Goal: Information Seeking & Learning: Find specific fact

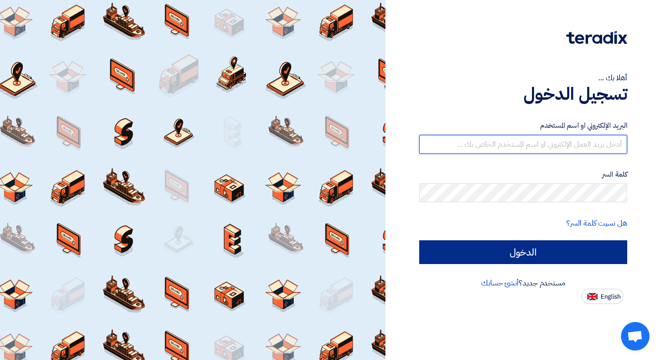
type input "[EMAIL_ADDRESS][DOMAIN_NAME]"
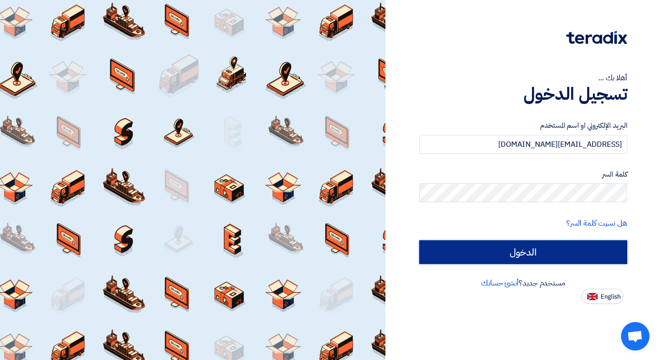
click at [534, 245] on input "الدخول" at bounding box center [523, 253] width 208 height 24
type input "Sign in"
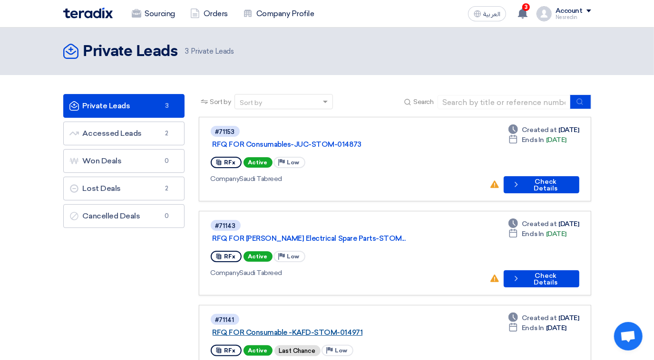
click at [307, 329] on link "RFQ FOR Consumable -KAFD-STOM-014971" at bounding box center [332, 333] width 238 height 9
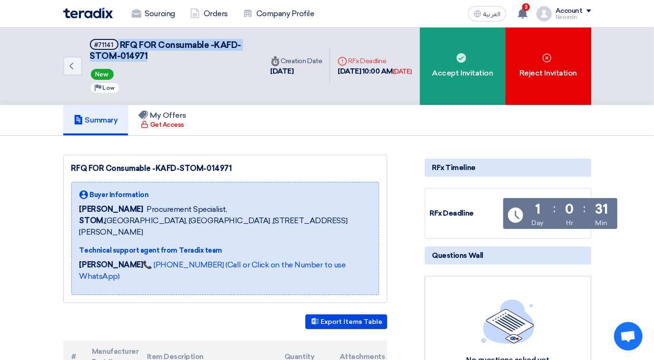
drag, startPoint x: 173, startPoint y: 54, endPoint x: 90, endPoint y: 49, distance: 83.3
click at [90, 49] on h5 "#71141 RFQ FOR Consumable -KAFD-STOM-014971" at bounding box center [171, 50] width 162 height 23
copy h5 "RFQ FOR Consumable -KAFD-STOM-014971"
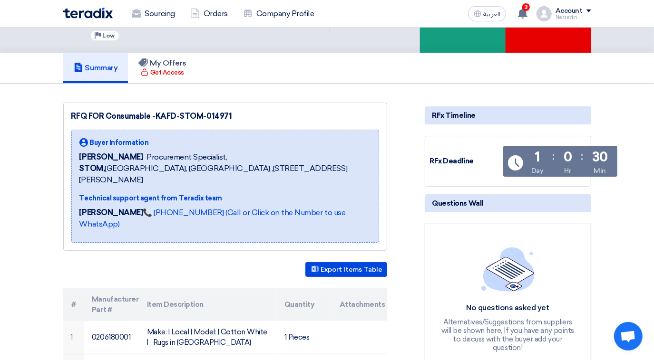
scroll to position [173, 0]
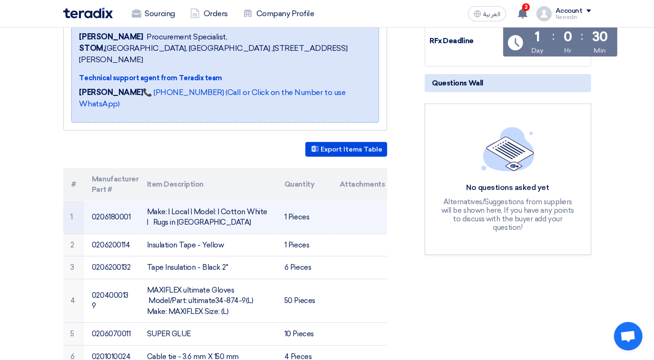
drag, startPoint x: 263, startPoint y: 199, endPoint x: 216, endPoint y: 206, distance: 46.8
click at [216, 206] on td "Make: | Local | Model: | Cotton White | Rugs in [GEOGRAPHIC_DATA]" at bounding box center [207, 217] width 137 height 33
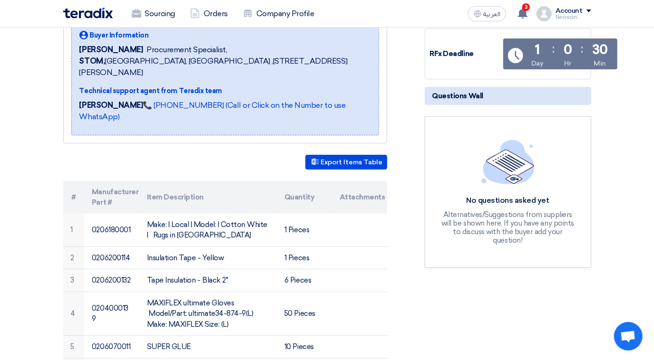
scroll to position [129, 0]
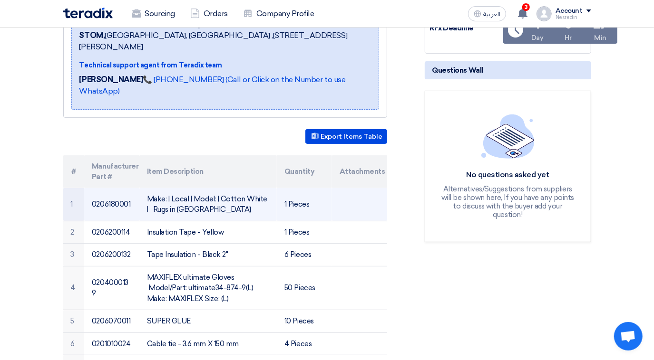
scroll to position [259, 0]
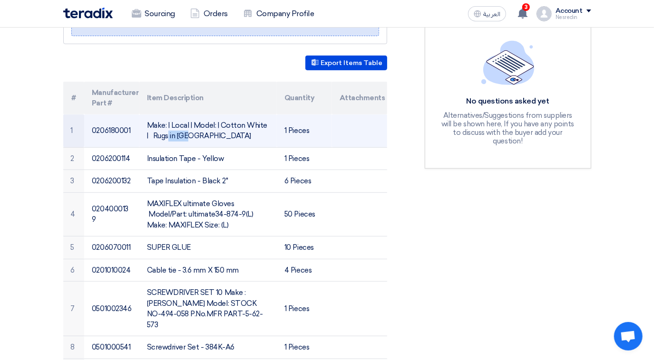
drag, startPoint x: 263, startPoint y: 111, endPoint x: 233, endPoint y: 121, distance: 31.9
click at [235, 119] on td "Make: | Local | Model: | Cotton White | Rugs in [GEOGRAPHIC_DATA]" at bounding box center [207, 131] width 137 height 33
drag, startPoint x: 233, startPoint y: 121, endPoint x: 172, endPoint y: 128, distance: 61.3
click at [172, 128] on td "Make: | Local | Model: | Cotton White | Rugs in [GEOGRAPHIC_DATA]" at bounding box center [207, 131] width 137 height 33
click at [143, 126] on td "Make: | Local | Model: | Cotton White | Rugs in [GEOGRAPHIC_DATA]" at bounding box center [207, 131] width 137 height 33
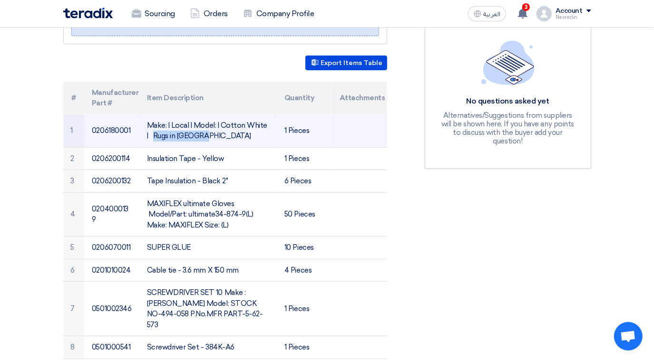
drag, startPoint x: 148, startPoint y: 121, endPoint x: 225, endPoint y: 116, distance: 77.7
click at [225, 116] on td "Make: | Local | Model: | Cotton White | Rugs in [GEOGRAPHIC_DATA]" at bounding box center [207, 131] width 137 height 33
drag, startPoint x: 225, startPoint y: 116, endPoint x: 205, endPoint y: 124, distance: 21.7
click at [206, 124] on td "Make: | Local | Model: | Cotton White | Rugs in [GEOGRAPHIC_DATA]" at bounding box center [207, 131] width 137 height 33
drag, startPoint x: 199, startPoint y: 123, endPoint x: 146, endPoint y: 112, distance: 54.4
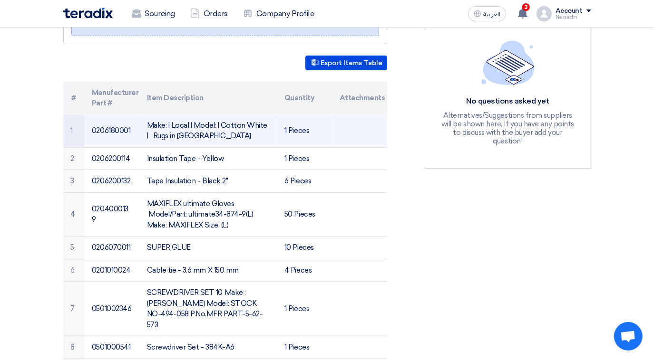
click at [146, 115] on td "Make: | Local | Model: | Cotton White | Rugs in [GEOGRAPHIC_DATA]" at bounding box center [207, 131] width 137 height 33
copy td "Make: | Local | Model: | Cotton White | Rugs in Bundle"
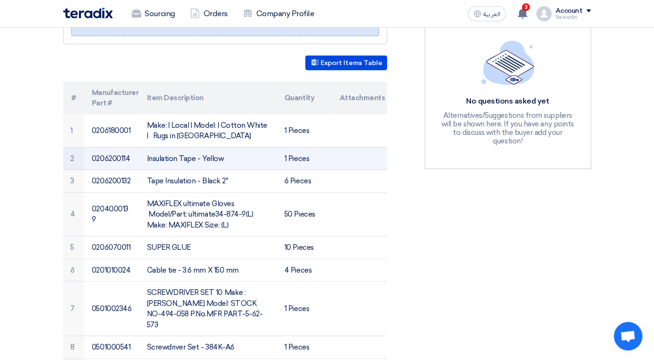
drag, startPoint x: 223, startPoint y: 144, endPoint x: 146, endPoint y: 146, distance: 76.1
click at [146, 147] on td "Insulation Tape - Yellow" at bounding box center [207, 158] width 137 height 23
copy td "Insulation Tape - Yellow"
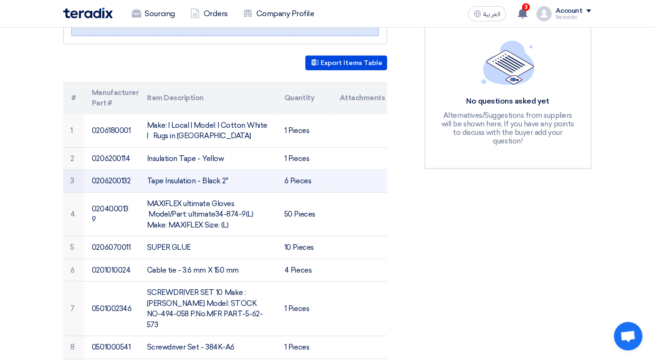
click at [242, 170] on td "Tape Insulation - Black 2"" at bounding box center [207, 181] width 137 height 23
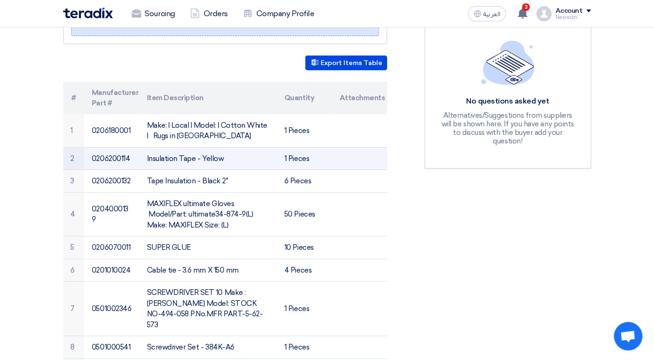
drag, startPoint x: 222, startPoint y: 144, endPoint x: 147, endPoint y: 144, distance: 74.7
click at [147, 147] on td "Insulation Tape - Yellow" at bounding box center [207, 158] width 137 height 23
copy td "Insulation Tape - Yellow"
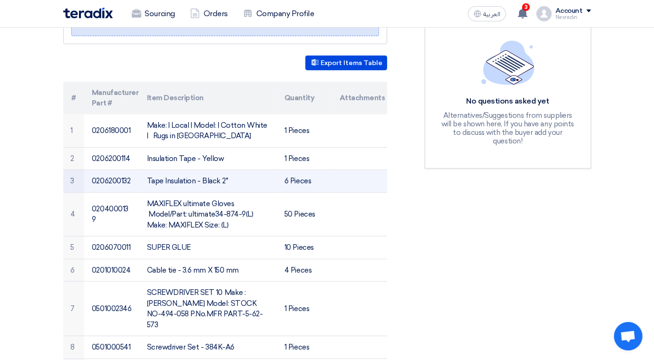
click at [224, 170] on td "Tape Insulation - Black 2"" at bounding box center [207, 181] width 137 height 23
drag, startPoint x: 224, startPoint y: 167, endPoint x: 146, endPoint y: 165, distance: 78.0
click at [146, 170] on td "Tape Insulation - Black 2"" at bounding box center [207, 181] width 137 height 23
copy td "Tape Insulation - Black 2""
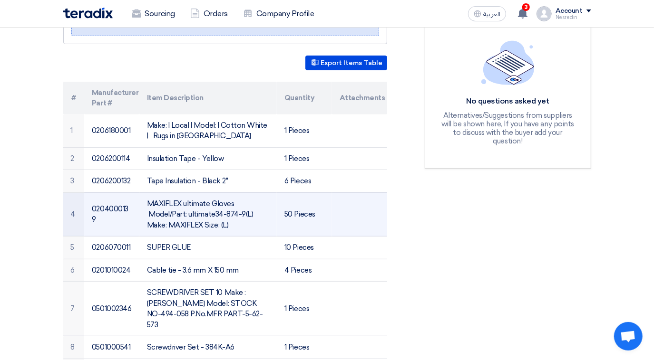
drag, startPoint x: 207, startPoint y: 210, endPoint x: 147, endPoint y: 193, distance: 62.4
click at [147, 193] on td "MAXIFLEX ultimate Gloves Model/Part: ultimate34-874-9(L) Make: MAXIFLEX Size: (…" at bounding box center [207, 215] width 137 height 44
copy td "MAXIFLEX ultimate Gloves Model/Part: ultimate34-874-9(L) Make: MAXIFLEX Size: (…"
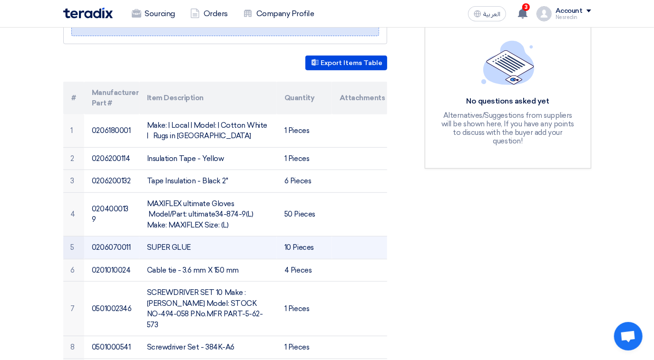
drag, startPoint x: 190, startPoint y: 233, endPoint x: 142, endPoint y: 238, distance: 48.3
click at [142, 238] on td "SUPER GLUE" at bounding box center [207, 248] width 137 height 23
copy td "SUPER GLUE"
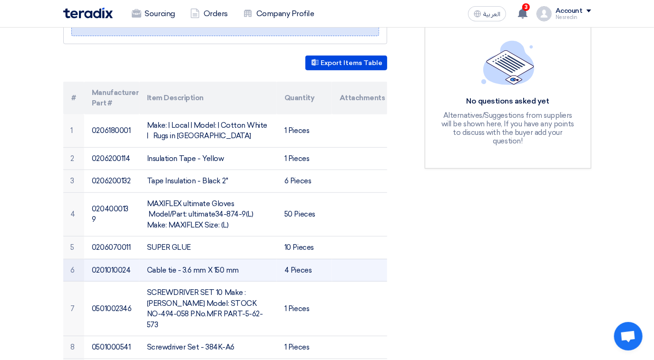
drag, startPoint x: 238, startPoint y: 255, endPoint x: 147, endPoint y: 255, distance: 90.8
click at [147, 259] on td "Cable tie - 3.6 mm X 150 mm" at bounding box center [207, 270] width 137 height 23
copy td "Cable tie - 3.6 mm X 150 mm"
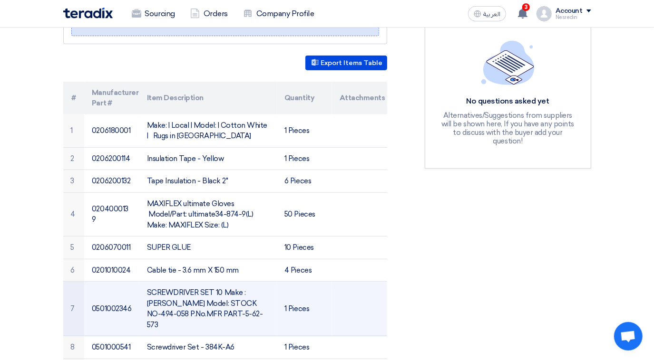
drag, startPoint x: 242, startPoint y: 300, endPoint x: 145, endPoint y: 281, distance: 99.0
click at [145, 282] on td "SCREWDRIVER SET 10 Make : [PERSON_NAME] Model: STOCK NO-494-058 P.No.MFR PART-5…" at bounding box center [207, 309] width 137 height 55
copy td "SCREWDRIVER SET 10 Make : [PERSON_NAME] Model: STOCK NO-494-058 P.No.MFR PART-5…"
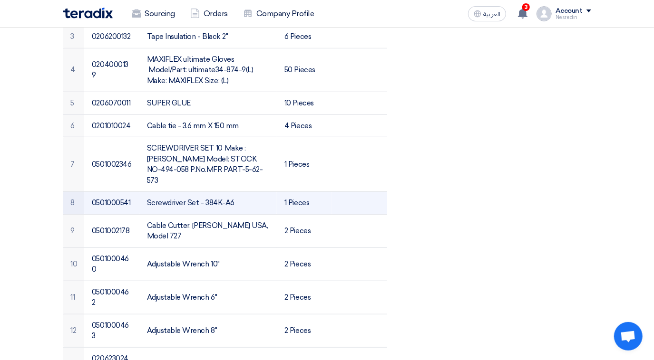
scroll to position [432, 0]
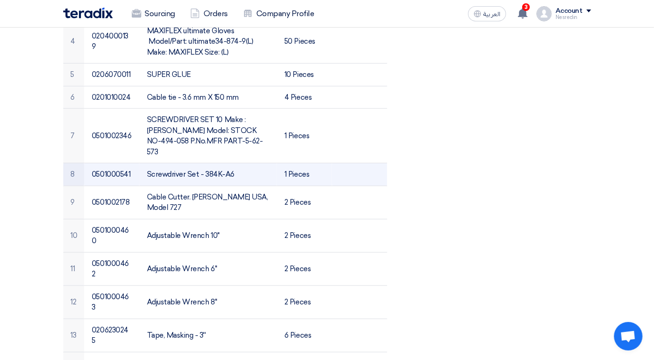
drag, startPoint x: 231, startPoint y: 149, endPoint x: 144, endPoint y: 155, distance: 86.7
click at [144, 164] on td "Screwdriver Set - 384K-A6" at bounding box center [207, 175] width 137 height 23
copy td "Screwdriver Set - 384K-A6"
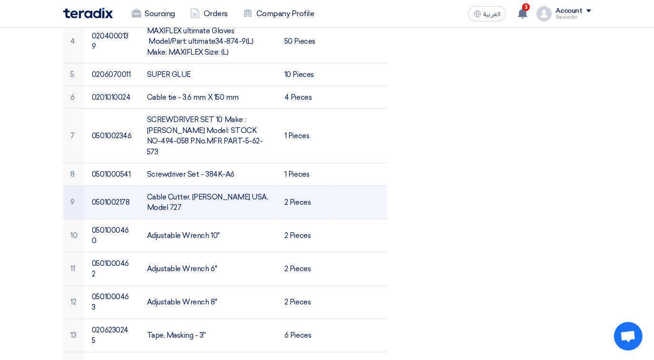
drag, startPoint x: 162, startPoint y: 182, endPoint x: 145, endPoint y: 170, distance: 20.6
click at [145, 186] on td "Cable Cutter. [PERSON_NAME] USA, Model 727" at bounding box center [207, 202] width 137 height 33
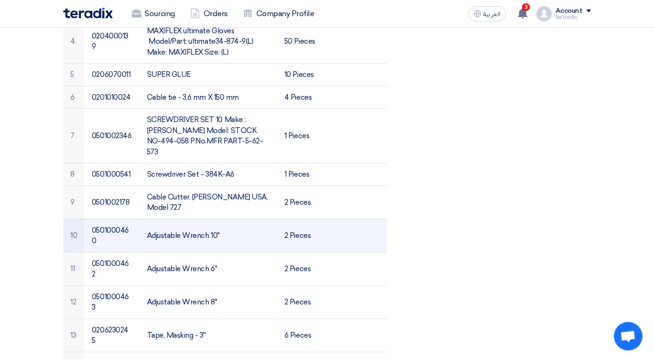
drag, startPoint x: 219, startPoint y: 208, endPoint x: 143, endPoint y: 208, distance: 76.1
click at [143, 219] on td "Adjustable Wrench 10"" at bounding box center [207, 235] width 137 height 33
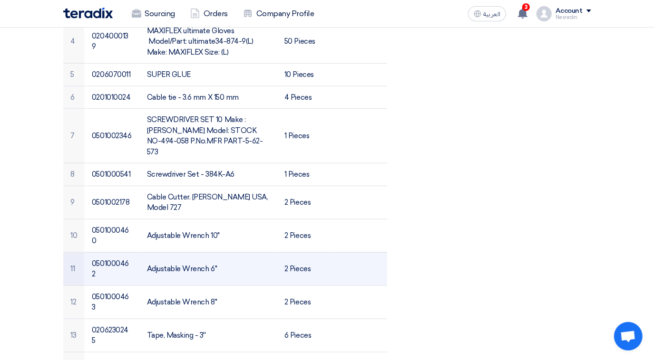
drag, startPoint x: 216, startPoint y: 238, endPoint x: 143, endPoint y: 236, distance: 73.2
click at [143, 253] on td "Adjustable Wrench 6"" at bounding box center [207, 269] width 137 height 33
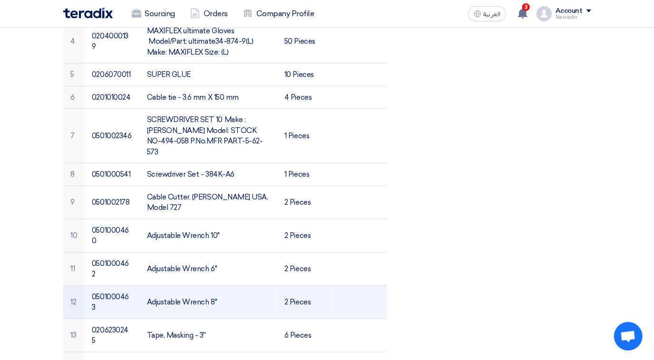
drag, startPoint x: 218, startPoint y: 257, endPoint x: 145, endPoint y: 262, distance: 72.9
click at [145, 286] on td "Adjustable Wrench 8"" at bounding box center [207, 302] width 137 height 33
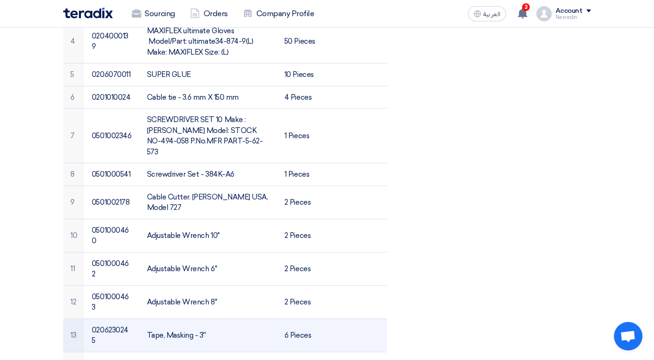
drag, startPoint x: 205, startPoint y: 282, endPoint x: 143, endPoint y: 284, distance: 61.9
click at [143, 319] on td "Tape, Masking - 3''" at bounding box center [207, 335] width 137 height 33
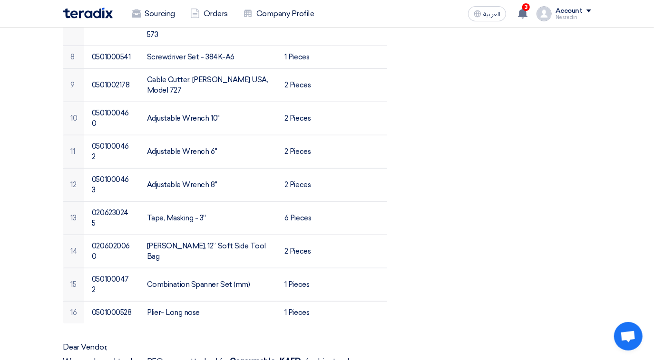
scroll to position [605, 0]
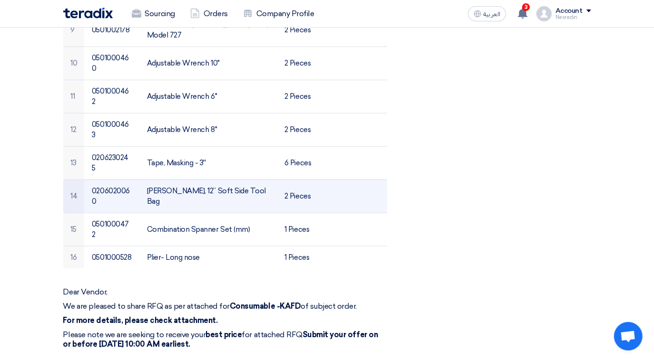
drag, startPoint x: 248, startPoint y: 138, endPoint x: 146, endPoint y: 138, distance: 102.7
click at [146, 180] on td "[PERSON_NAME], 12” Soft Side Tool Bag" at bounding box center [207, 196] width 137 height 33
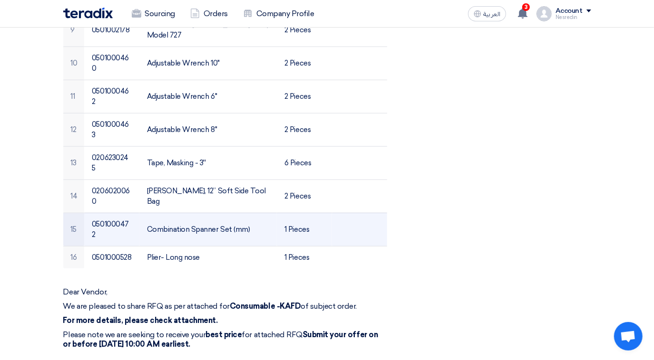
drag, startPoint x: 250, startPoint y: 165, endPoint x: 146, endPoint y: 168, distance: 104.2
click at [146, 213] on td "Combination Spanner Set (mm)" at bounding box center [207, 229] width 137 height 33
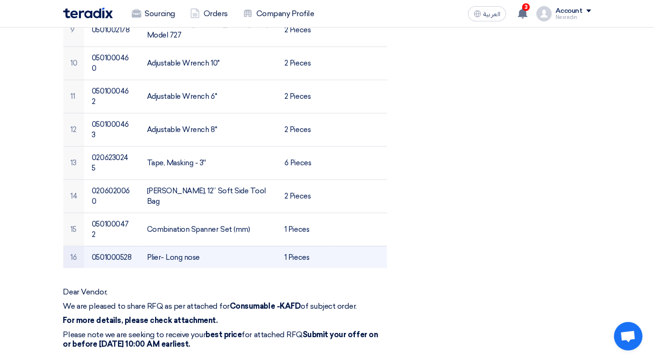
drag, startPoint x: 200, startPoint y: 188, endPoint x: 144, endPoint y: 189, distance: 56.1
click at [144, 246] on td "Plier- Long nose" at bounding box center [207, 257] width 137 height 22
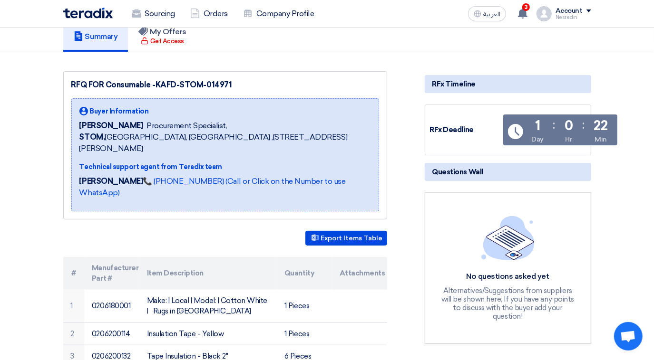
scroll to position [0, 0]
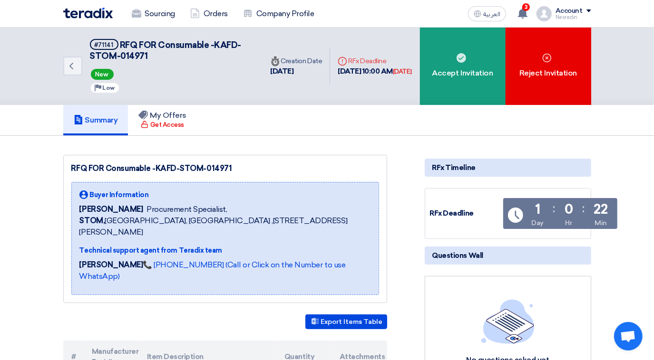
drag, startPoint x: 231, startPoint y: 166, endPoint x: 72, endPoint y: 169, distance: 159.3
click at [72, 169] on div "RFQ FOR Consumable -KAFD-STOM-014971" at bounding box center [225, 168] width 308 height 11
